Goal: Information Seeking & Learning: Learn about a topic

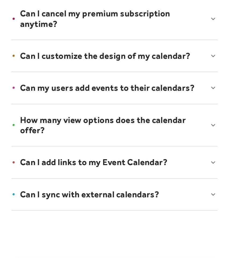
scroll to position [366, 0]
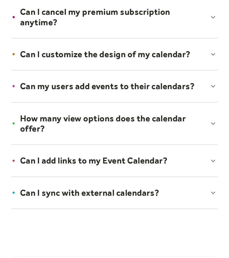
click at [134, 84] on div at bounding box center [114, 86] width 217 height 33
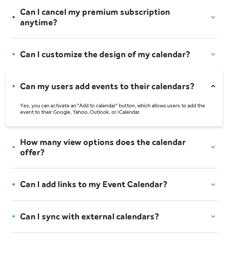
click at [96, 136] on div at bounding box center [114, 147] width 217 height 43
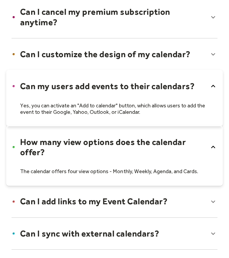
click at [96, 136] on div at bounding box center [114, 156] width 217 height 60
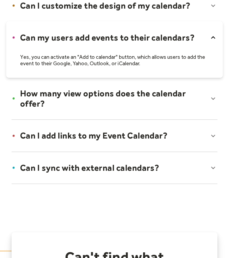
scroll to position [415, 0]
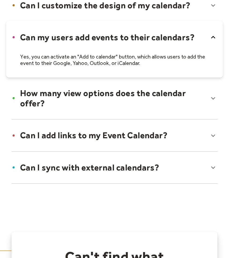
click at [107, 133] on div at bounding box center [114, 135] width 217 height 33
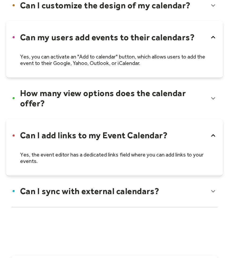
click at [107, 133] on div at bounding box center [114, 147] width 217 height 56
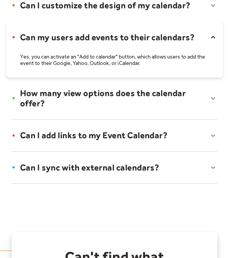
click at [121, 129] on div at bounding box center [114, 135] width 217 height 33
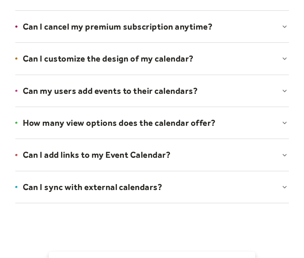
scroll to position [340, 0]
click at [208, 94] on div at bounding box center [152, 90] width 284 height 33
